Goal: Task Accomplishment & Management: Manage account settings

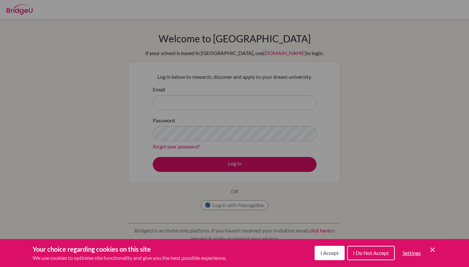
click at [431, 251] on icon "Save and close" at bounding box center [432, 249] width 5 height 5
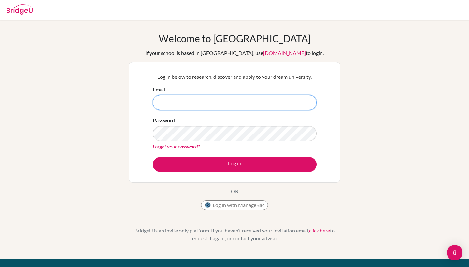
click at [207, 102] on input "Email" at bounding box center [235, 102] width 164 height 15
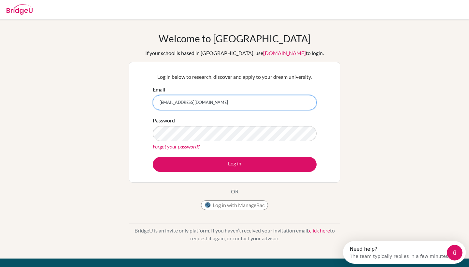
type input "[EMAIL_ADDRESS][DOMAIN_NAME]"
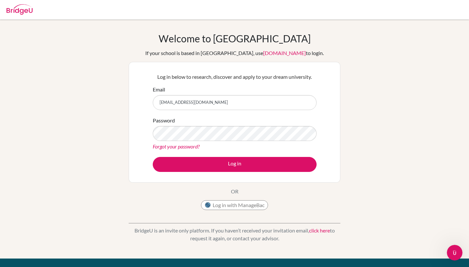
click at [190, 147] on link "Forgot your password?" at bounding box center [176, 146] width 47 height 6
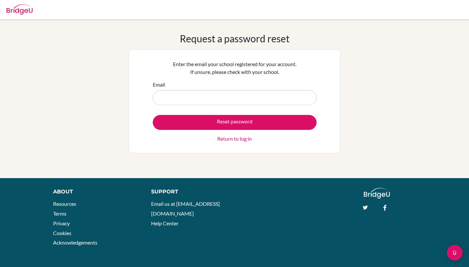
click at [349, 38] on div "Request a password reset Enter the email your school registered for your accoun…" at bounding box center [234, 99] width 469 height 133
click at [266, 93] on input "Email" at bounding box center [235, 97] width 164 height 15
type input "[EMAIL_ADDRESS][DOMAIN_NAME]"
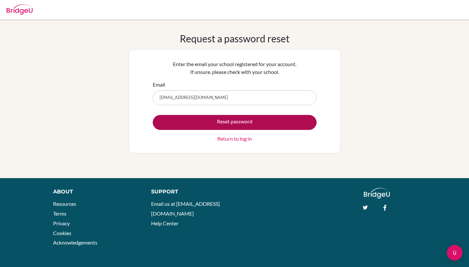
click at [227, 126] on button "Reset password" at bounding box center [235, 122] width 164 height 15
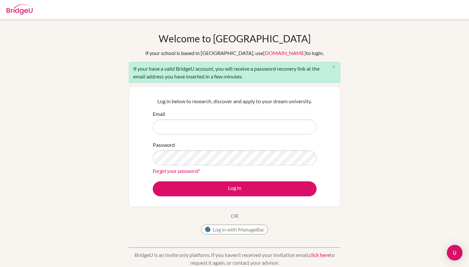
click at [252, 127] on input "Email" at bounding box center [235, 126] width 164 height 15
click at [235, 232] on button "Log in with ManageBac" at bounding box center [234, 230] width 67 height 10
click at [212, 237] on div "Log in with ManageBac" at bounding box center [234, 231] width 67 height 13
click at [212, 232] on button "Log in with ManageBac" at bounding box center [234, 230] width 67 height 10
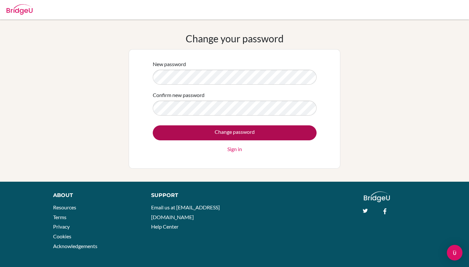
click at [208, 132] on input "Change password" at bounding box center [235, 132] width 164 height 15
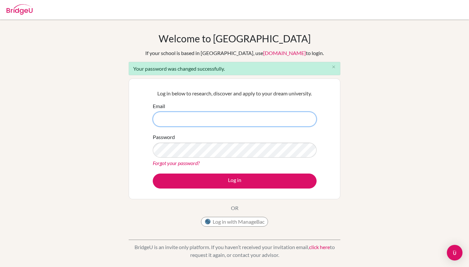
click at [225, 117] on input "Email" at bounding box center [235, 119] width 164 height 15
click at [267, 120] on input "Email" at bounding box center [235, 119] width 164 height 15
type input "[EMAIL_ADDRESS][DOMAIN_NAME]"
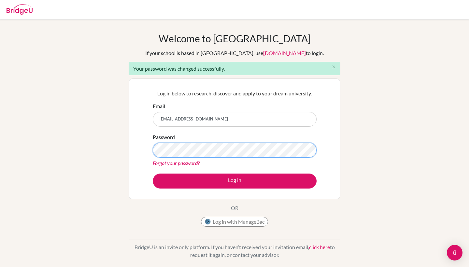
click at [234, 181] on button "Log in" at bounding box center [235, 181] width 164 height 15
